Goal: Check status: Check status

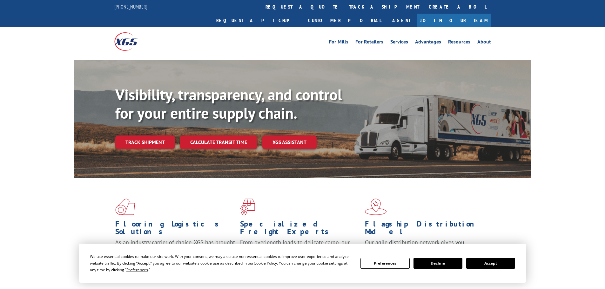
click at [146, 140] on div "Visibility, transparency, and control for your entire supply chain. Track shipm…" at bounding box center [323, 130] width 416 height 89
click at [148, 136] on link "Track shipment" at bounding box center [145, 142] width 60 height 13
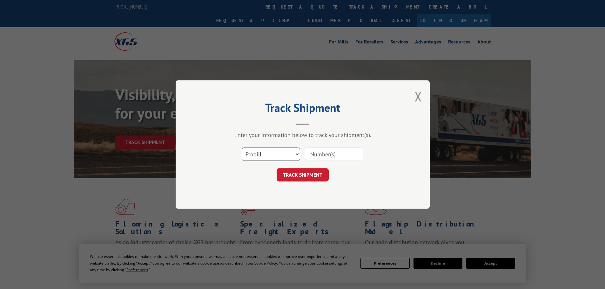
click at [289, 157] on select "Select category... Probill BOL PO" at bounding box center [271, 154] width 58 height 13
select select
click at [242, 148] on select "Select category... Probill BOL PO" at bounding box center [271, 154] width 58 height 13
click at [331, 152] on input at bounding box center [334, 154] width 58 height 13
type input "17450641"
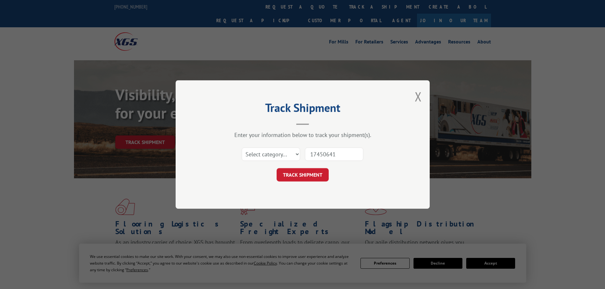
click at [276, 168] on button "TRACK SHIPMENT" at bounding box center [302, 174] width 52 height 13
click at [274, 156] on select "Select category... Probill BOL PO" at bounding box center [271, 154] width 58 height 13
select select "po"
click at [242, 148] on select "Select category... Probill BOL PO" at bounding box center [271, 154] width 58 height 13
click at [316, 177] on button "TRACK SHIPMENT" at bounding box center [302, 174] width 52 height 13
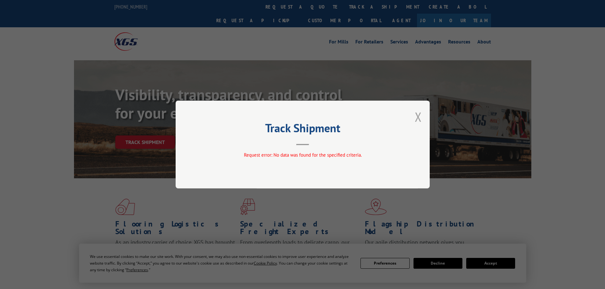
drag, startPoint x: 415, startPoint y: 114, endPoint x: 415, endPoint y: 119, distance: 5.1
click at [415, 115] on button "Close modal" at bounding box center [418, 117] width 7 height 17
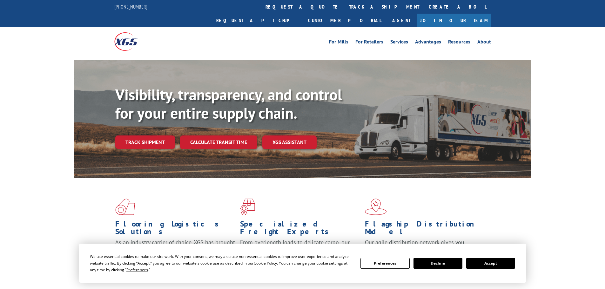
drag, startPoint x: 140, startPoint y: 125, endPoint x: 138, endPoint y: 129, distance: 4.0
click at [140, 136] on link "Track shipment" at bounding box center [145, 142] width 60 height 13
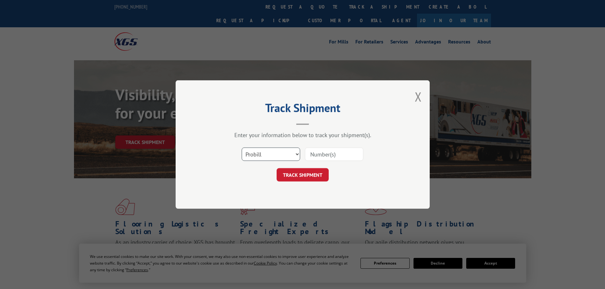
click at [271, 155] on select "Select category... Probill BOL PO" at bounding box center [271, 154] width 58 height 13
select select "po"
click at [242, 148] on select "Select category... Probill BOL PO" at bounding box center [271, 154] width 58 height 13
paste input "60511784"
type input "60511784"
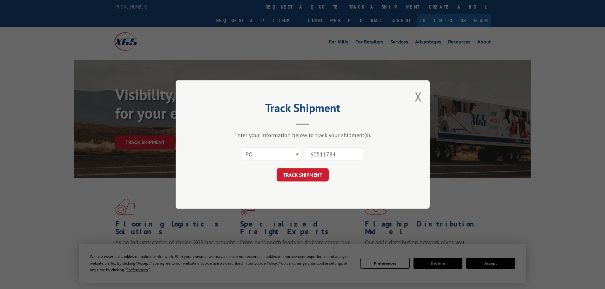
click button "TRACK SHIPMENT" at bounding box center [302, 174] width 52 height 13
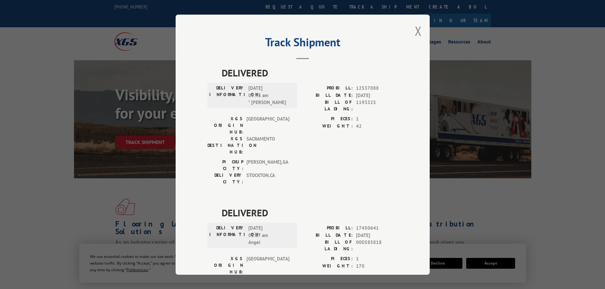
click at [341, 239] on label "BILL OF LADING:" at bounding box center [327, 245] width 50 height 13
click at [417, 30] on button "Close modal" at bounding box center [418, 31] width 7 height 17
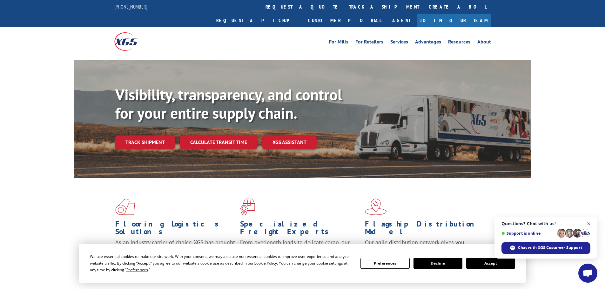
click at [588, 223] on span "Close chat" at bounding box center [589, 224] width 8 height 8
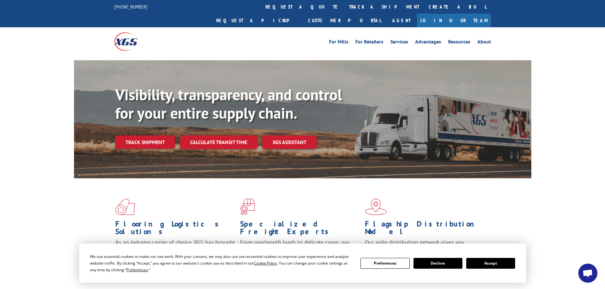
click at [377, 39] on li "For Retailers" at bounding box center [369, 42] width 35 height 7
click at [344, 8] on link "track a shipment" at bounding box center [384, 7] width 80 height 14
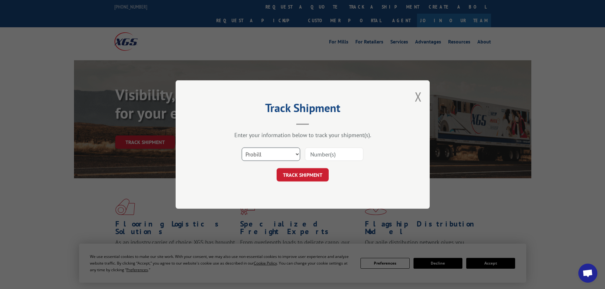
click at [276, 152] on select "Select category... Probill BOL PO" at bounding box center [271, 154] width 58 height 13
click at [242, 148] on select "Select category... Probill BOL PO" at bounding box center [271, 154] width 58 height 13
click at [335, 154] on input at bounding box center [334, 154] width 58 height 13
type input "17450641"
click at [276, 168] on button "TRACK SHIPMENT" at bounding box center [302, 174] width 52 height 13
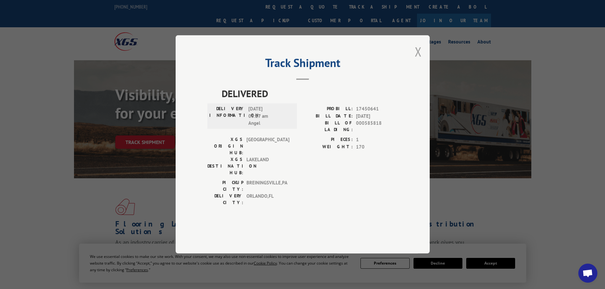
click at [417, 60] on button "Close modal" at bounding box center [418, 51] width 7 height 17
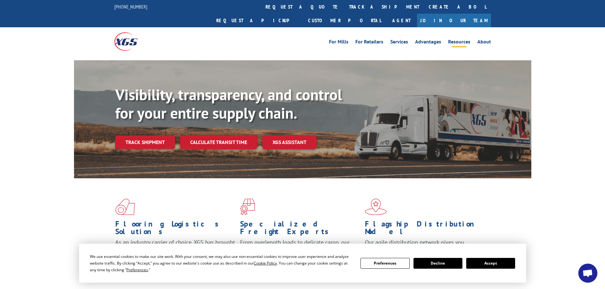
click at [464, 39] on link "Resources" at bounding box center [459, 42] width 22 height 7
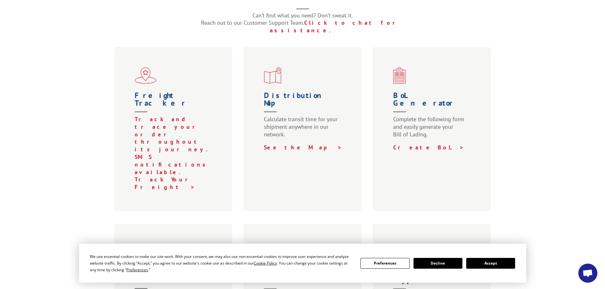
scroll to position [222, 0]
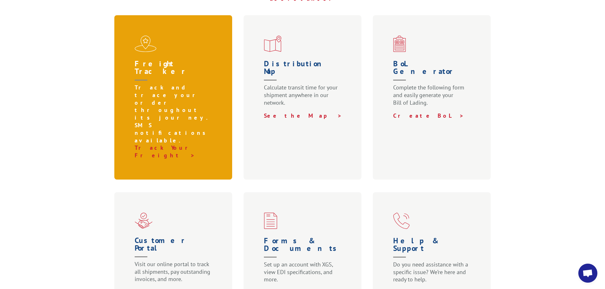
click at [175, 86] on div "Freight Tracker Track and trace your order throughout its journey. SMS notifica…" at bounding box center [173, 97] width 118 height 164
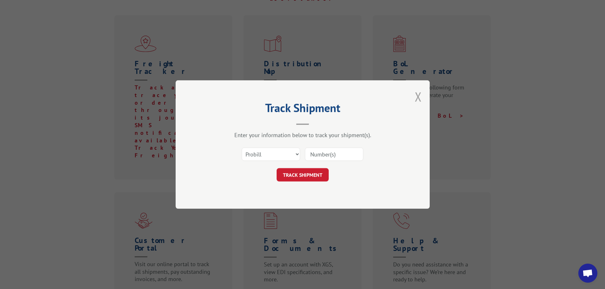
click at [417, 93] on button "Close modal" at bounding box center [418, 96] width 7 height 17
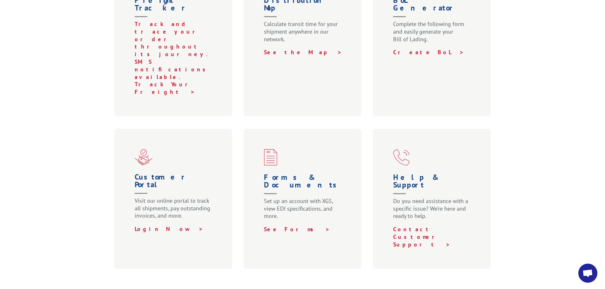
scroll to position [317, 0]
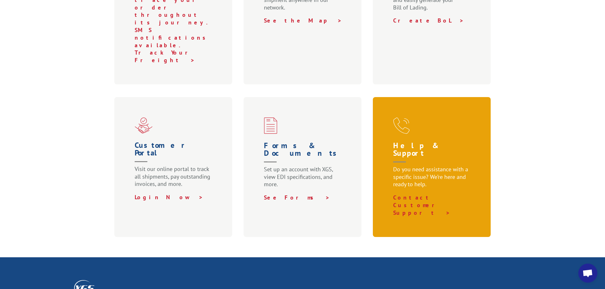
click at [441, 194] on p "Contact Customer Support >" at bounding box center [433, 205] width 80 height 23
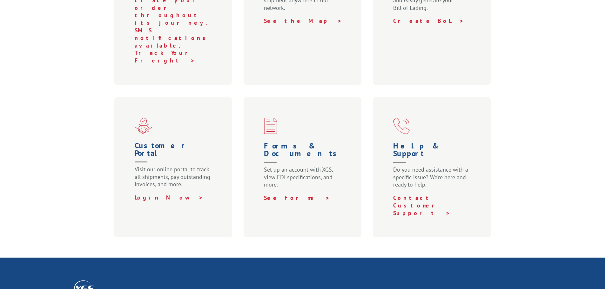
scroll to position [316, 0]
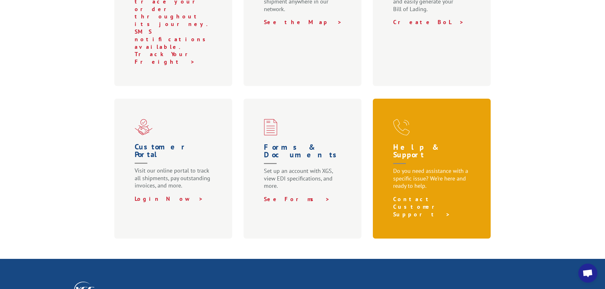
click at [425, 196] on link "Contact Customer Support >" at bounding box center [421, 207] width 57 height 23
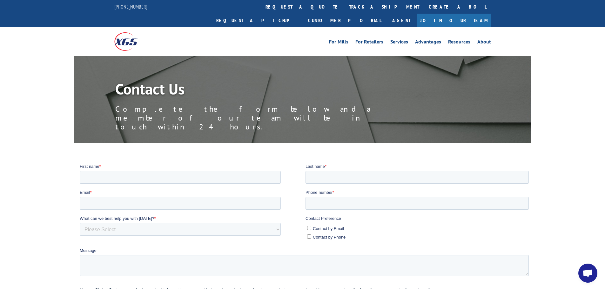
click at [130, 32] on img at bounding box center [125, 41] width 23 height 18
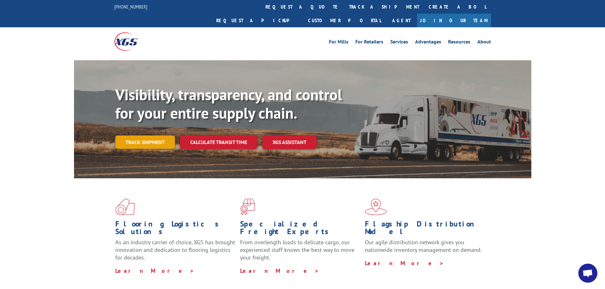
click at [148, 136] on link "Track shipment" at bounding box center [145, 142] width 60 height 13
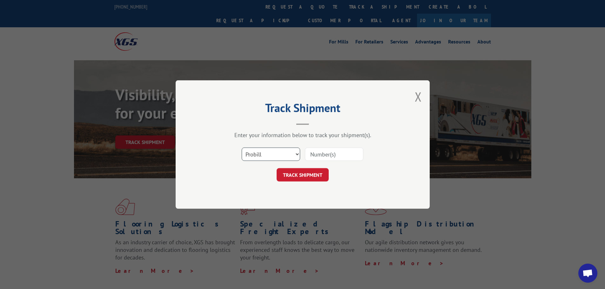
click at [270, 149] on select "Select category... Probill BOL PO" at bounding box center [271, 154] width 58 height 13
select select "bol"
click at [242, 148] on select "Select category... Probill BOL PO" at bounding box center [271, 154] width 58 height 13
click at [333, 156] on input at bounding box center [334, 154] width 58 height 13
type input "17450641"
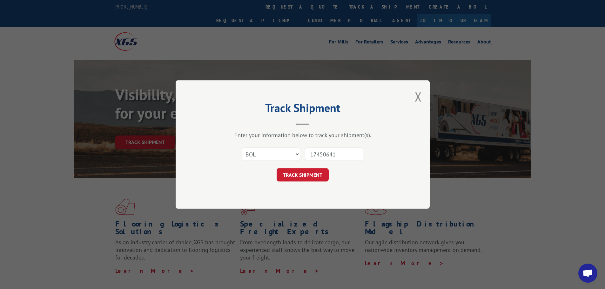
click at [276, 168] on button "TRACK SHIPMENT" at bounding box center [302, 174] width 52 height 13
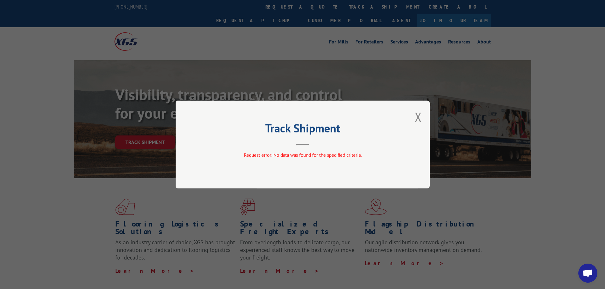
drag, startPoint x: 405, startPoint y: 113, endPoint x: 412, endPoint y: 117, distance: 8.0
click at [407, 113] on div "Track Shipment Request error: No data was found for the specified criteria." at bounding box center [303, 145] width 254 height 88
click at [416, 119] on button "Close modal" at bounding box center [418, 117] width 7 height 17
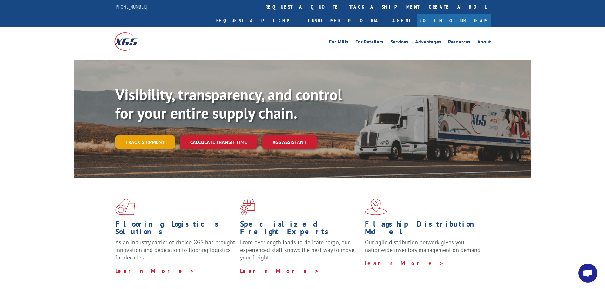
click at [149, 136] on link "Track shipment" at bounding box center [145, 142] width 60 height 13
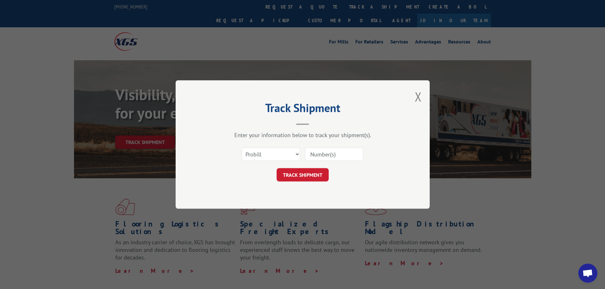
click at [284, 161] on div "Select category... Probill BOL PO" at bounding box center [271, 154] width 58 height 15
click at [296, 162] on div "Select category... Probill BOL PO" at bounding box center [302, 154] width 190 height 21
click at [299, 158] on select "Select category... Probill BOL PO" at bounding box center [271, 154] width 58 height 13
select select "bol"
click at [242, 148] on select "Select category... Probill BOL PO" at bounding box center [271, 154] width 58 height 13
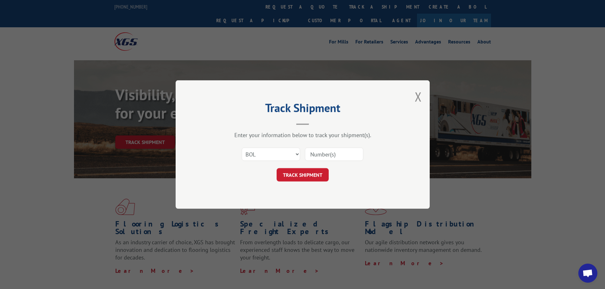
click at [335, 156] on input at bounding box center [334, 154] width 58 height 13
type input "17450641"
click at [314, 177] on button "TRACK SHIPMENT" at bounding box center [302, 174] width 52 height 13
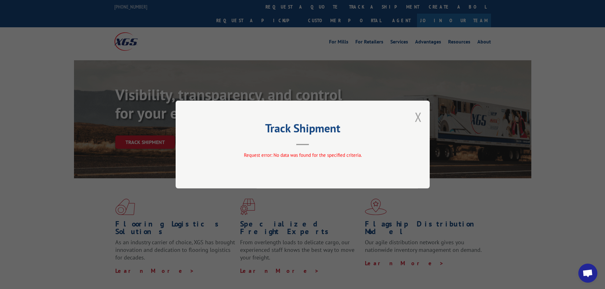
click at [419, 117] on button "Close modal" at bounding box center [418, 117] width 7 height 17
